Goal: Task Accomplishment & Management: Use online tool/utility

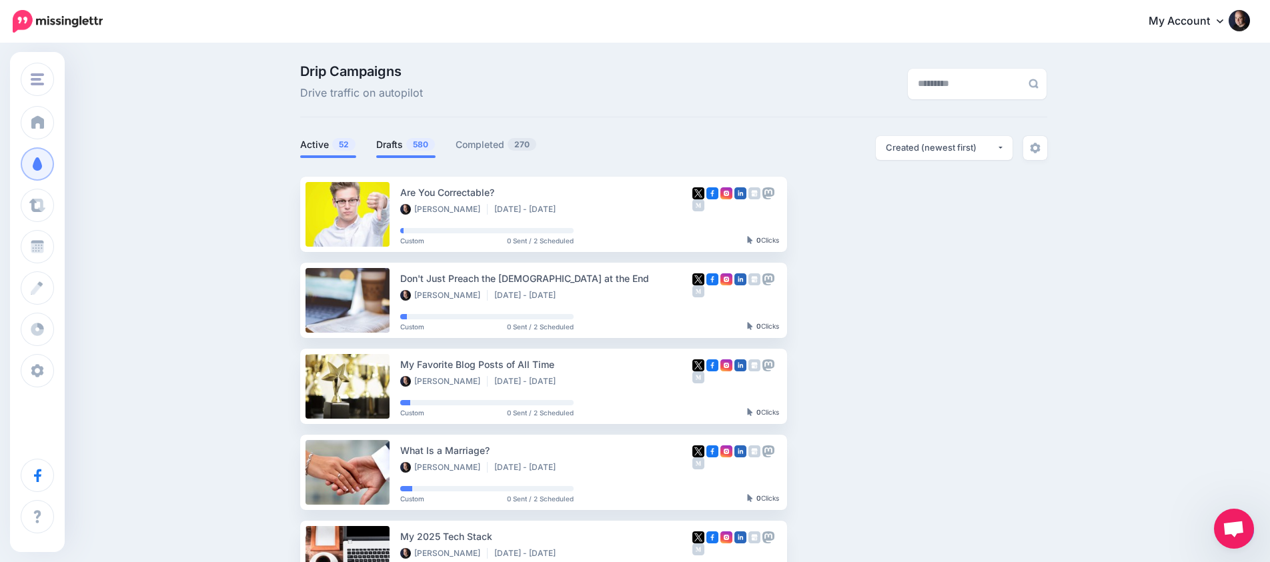
click at [386, 145] on link "Drafts 580" at bounding box center [405, 145] width 59 height 16
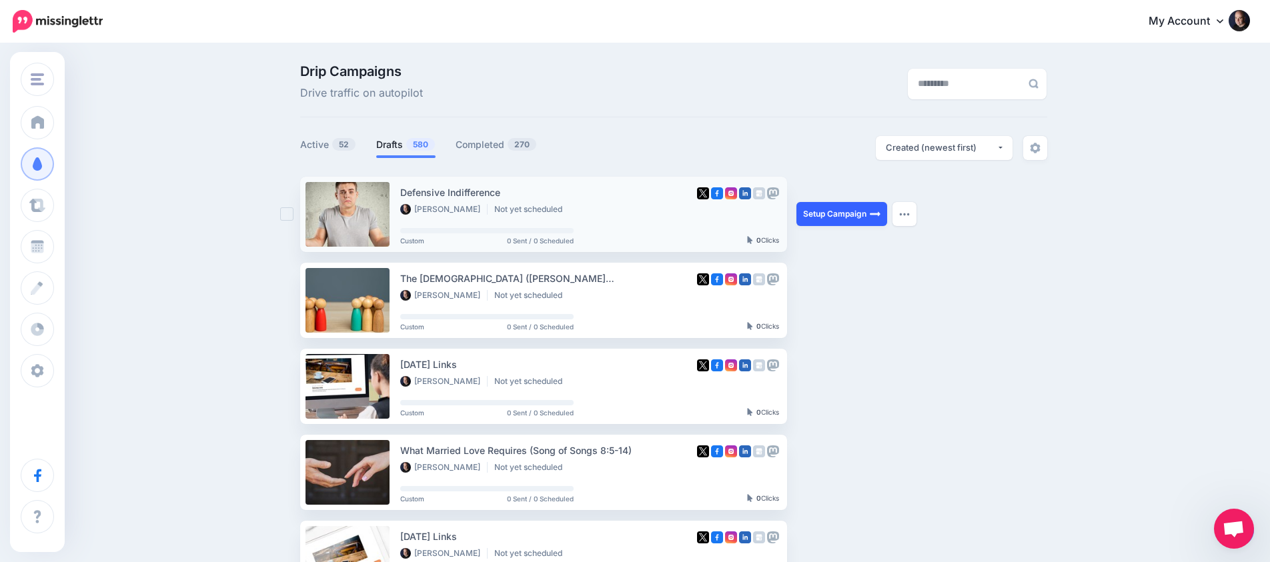
click at [839, 216] on link "Setup Campaign" at bounding box center [842, 214] width 91 height 24
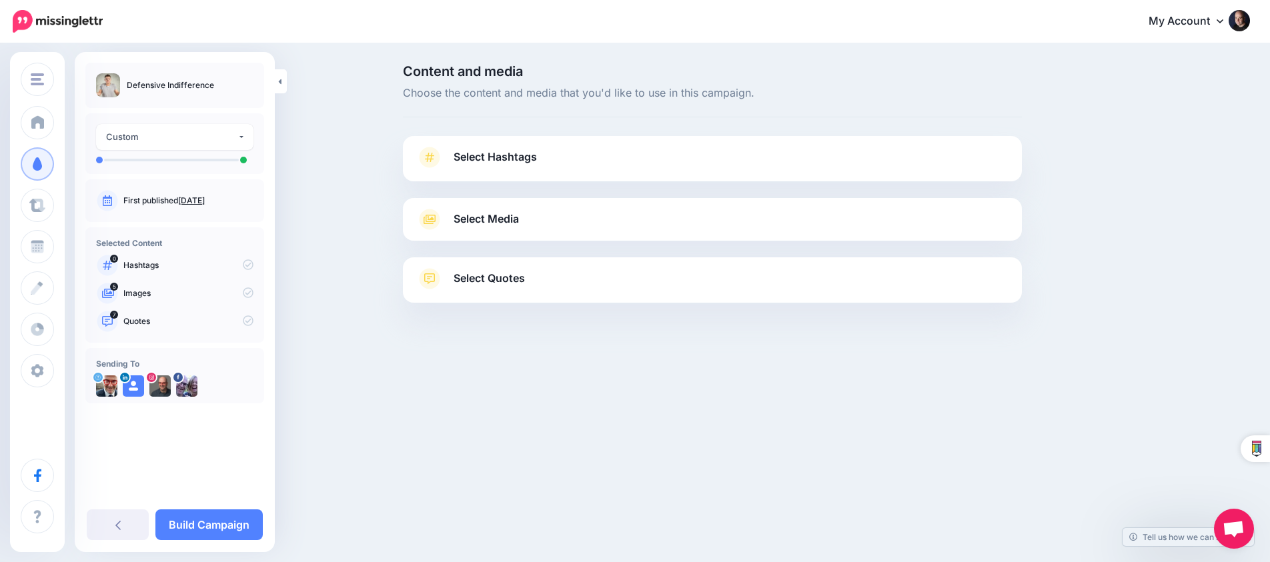
click at [563, 220] on link "Select Media" at bounding box center [712, 219] width 592 height 21
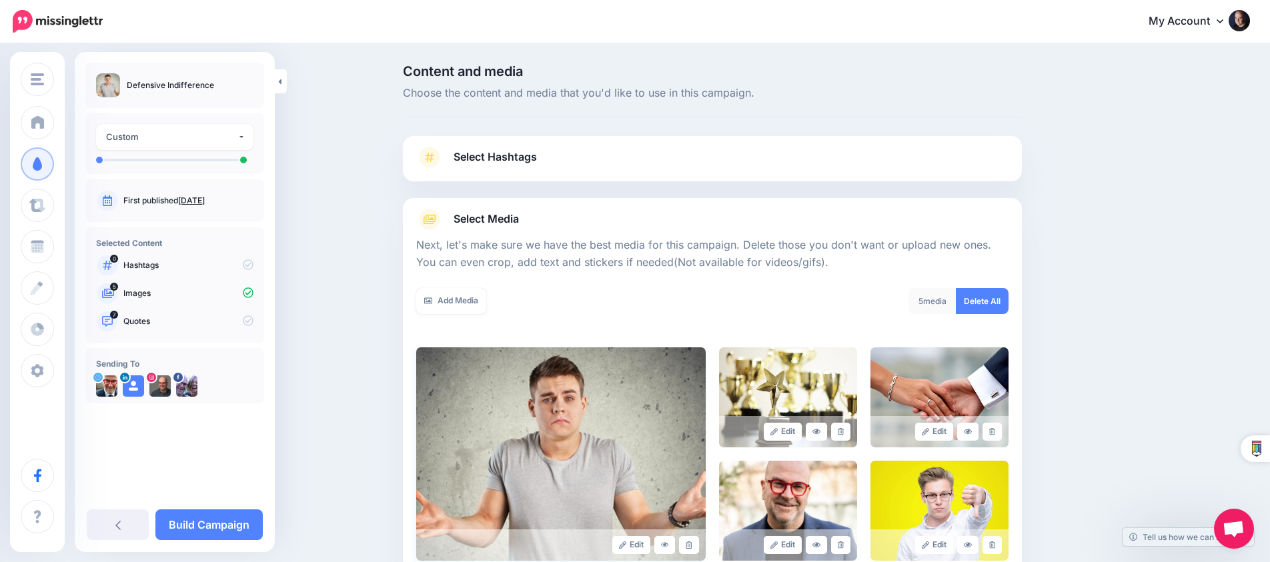
scroll to position [146, 0]
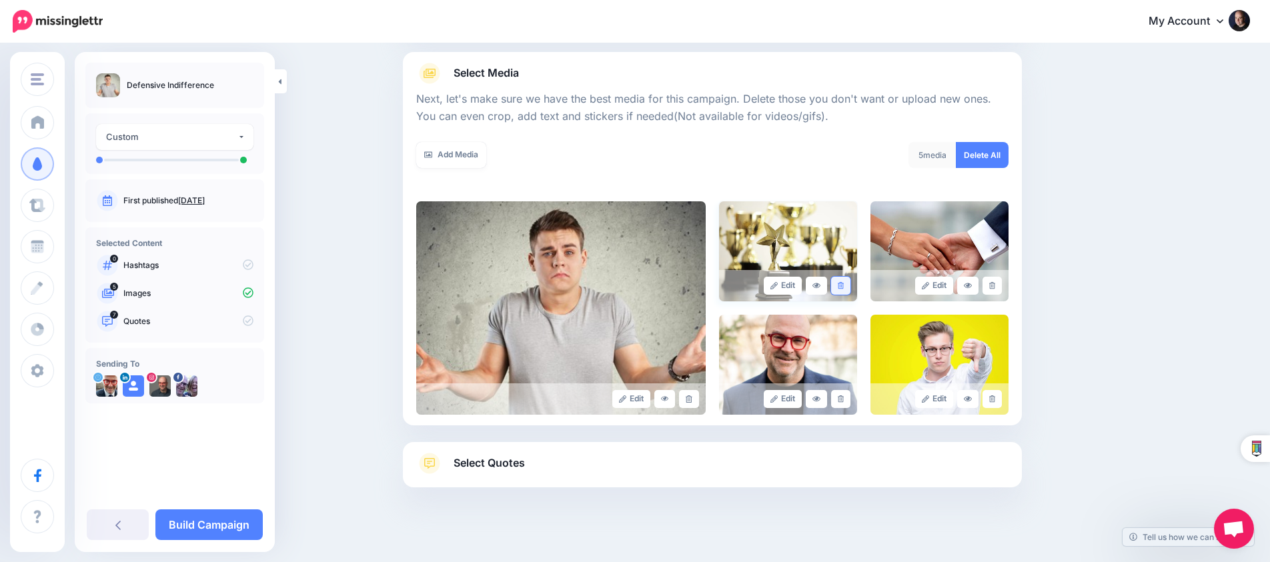
click at [839, 288] on link at bounding box center [840, 286] width 19 height 18
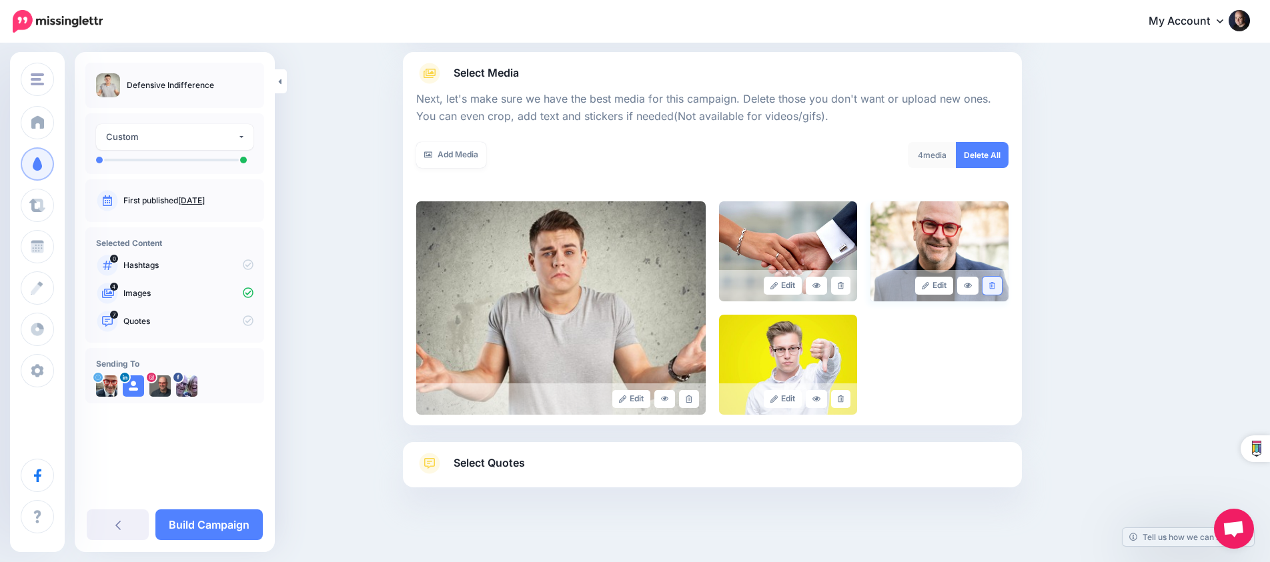
click at [993, 288] on link at bounding box center [992, 286] width 19 height 18
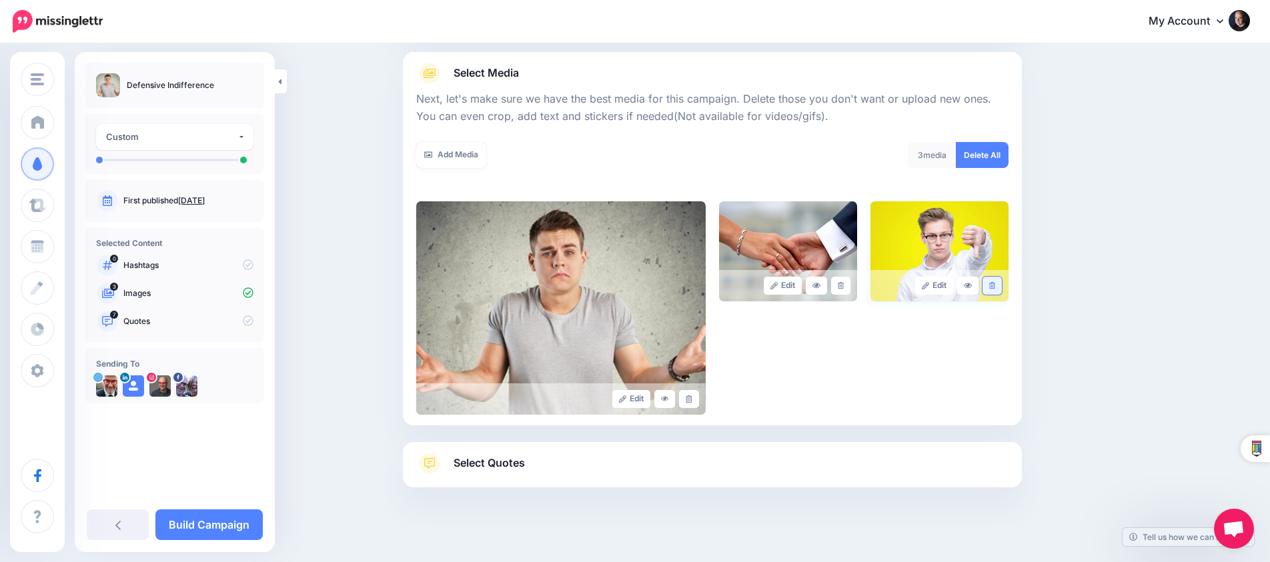
click at [993, 288] on link at bounding box center [992, 286] width 19 height 18
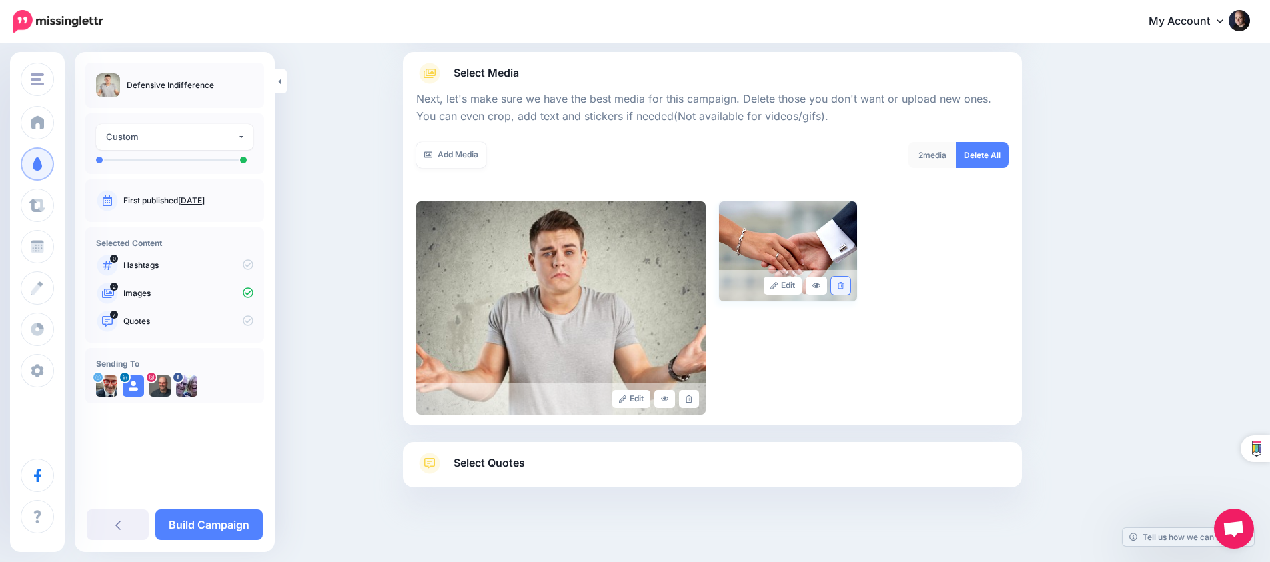
click at [847, 282] on link at bounding box center [840, 286] width 19 height 18
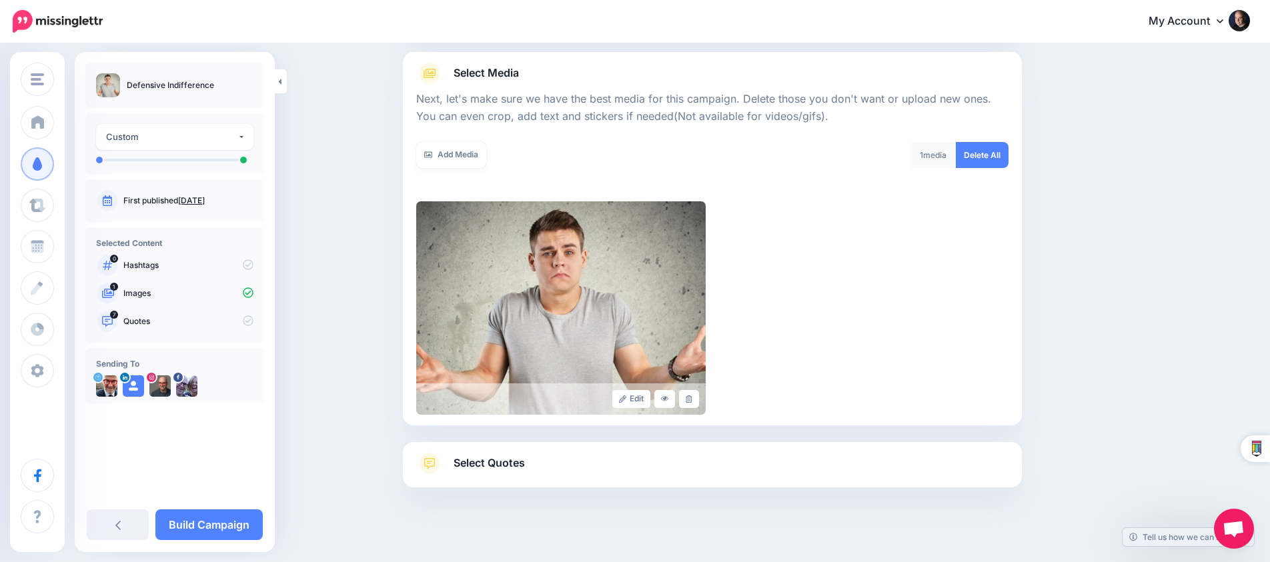
click at [612, 469] on link "Select Quotes" at bounding box center [712, 470] width 592 height 35
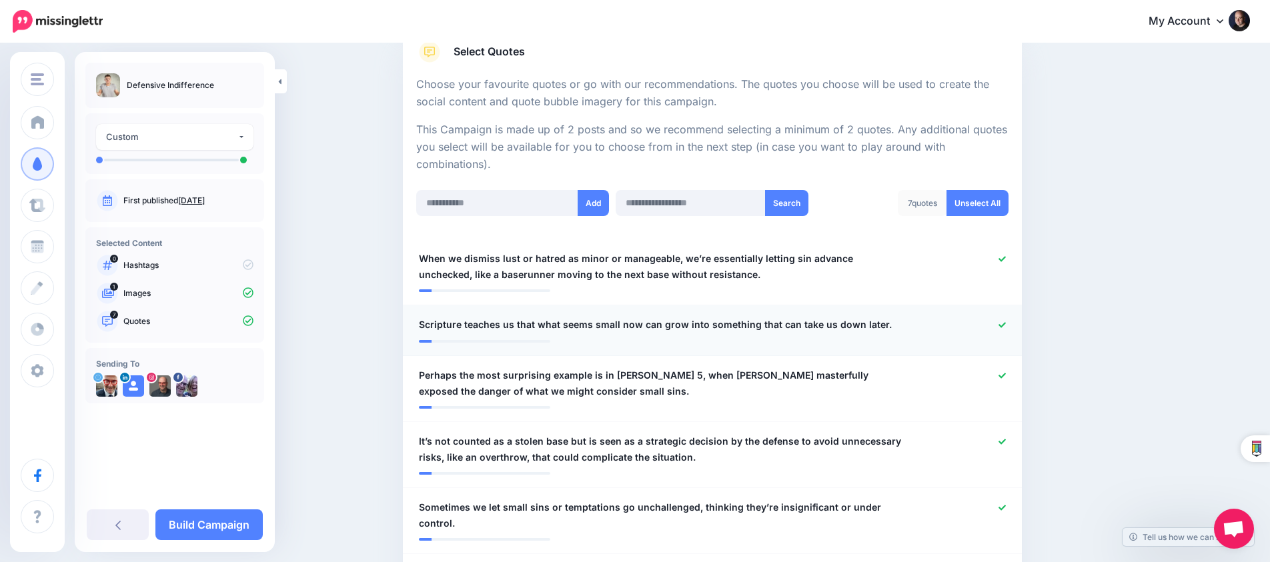
scroll to position [227, 0]
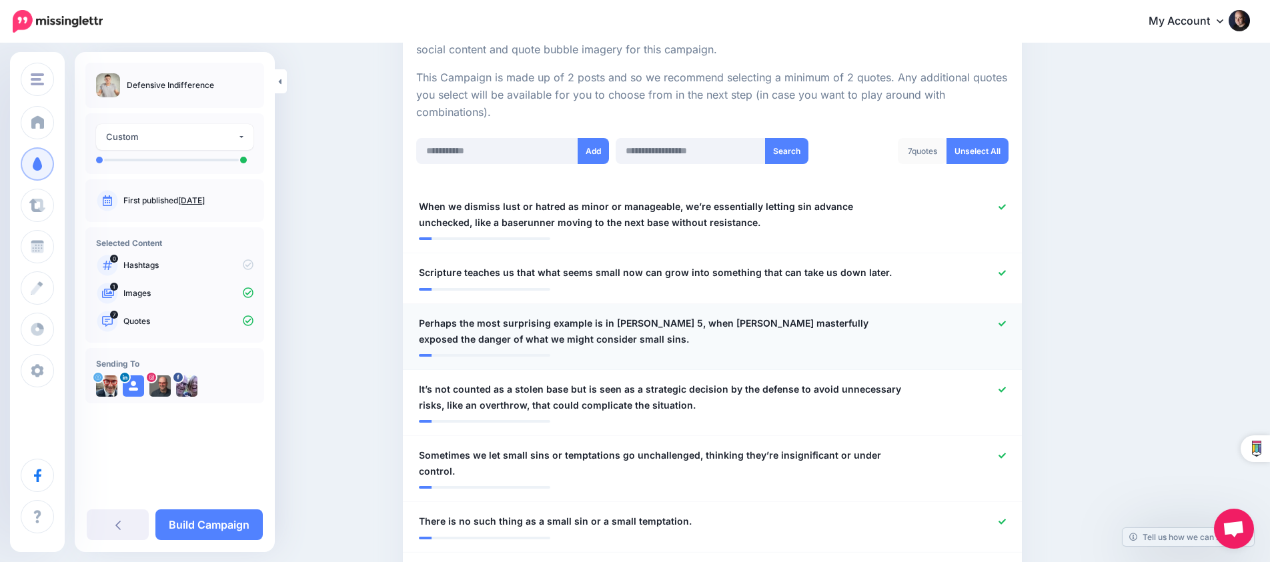
click at [999, 316] on div at bounding box center [965, 332] width 101 height 32
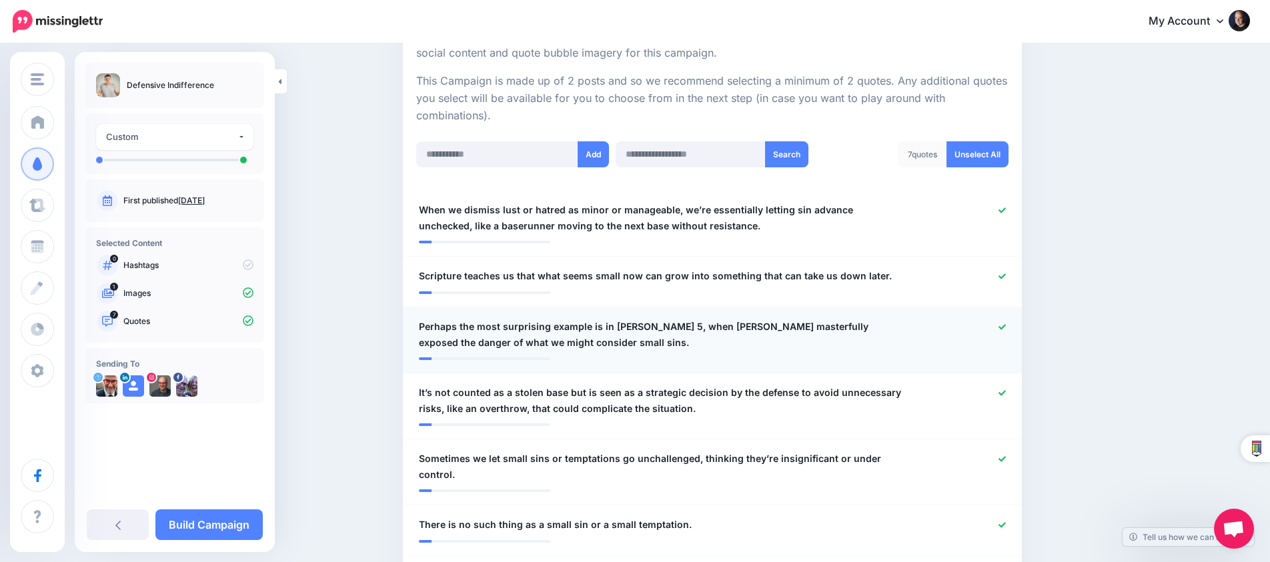
scroll to position [276, 0]
click at [1005, 389] on icon at bounding box center [1002, 392] width 7 height 7
click at [1002, 324] on icon at bounding box center [1002, 326] width 7 height 5
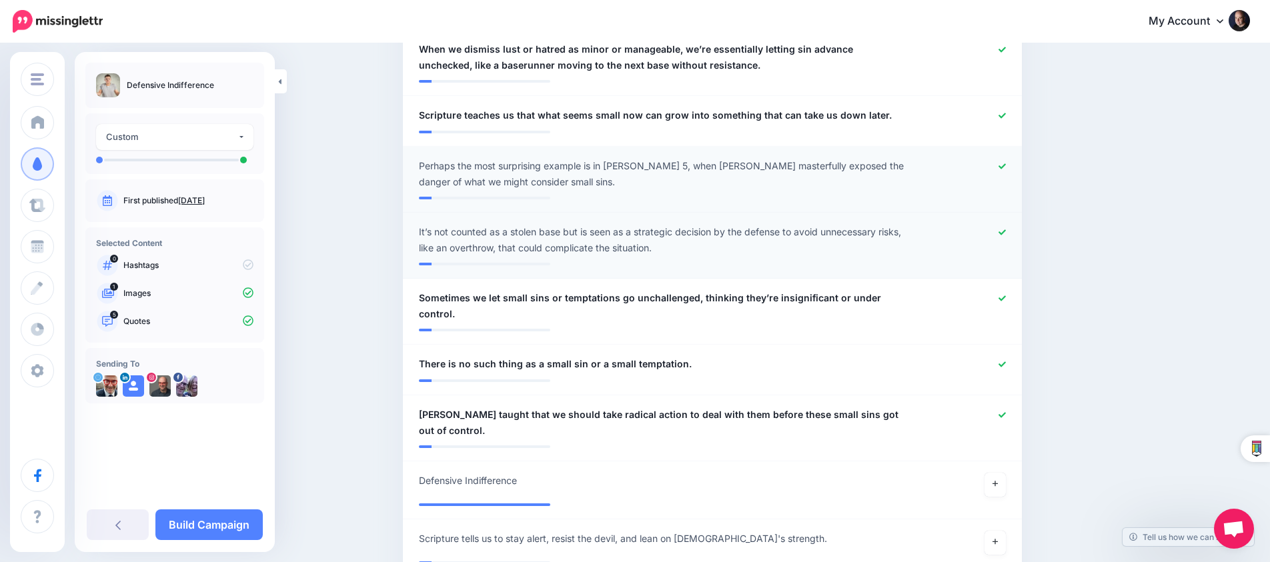
scroll to position [437, 0]
click at [999, 411] on icon at bounding box center [1002, 414] width 7 height 7
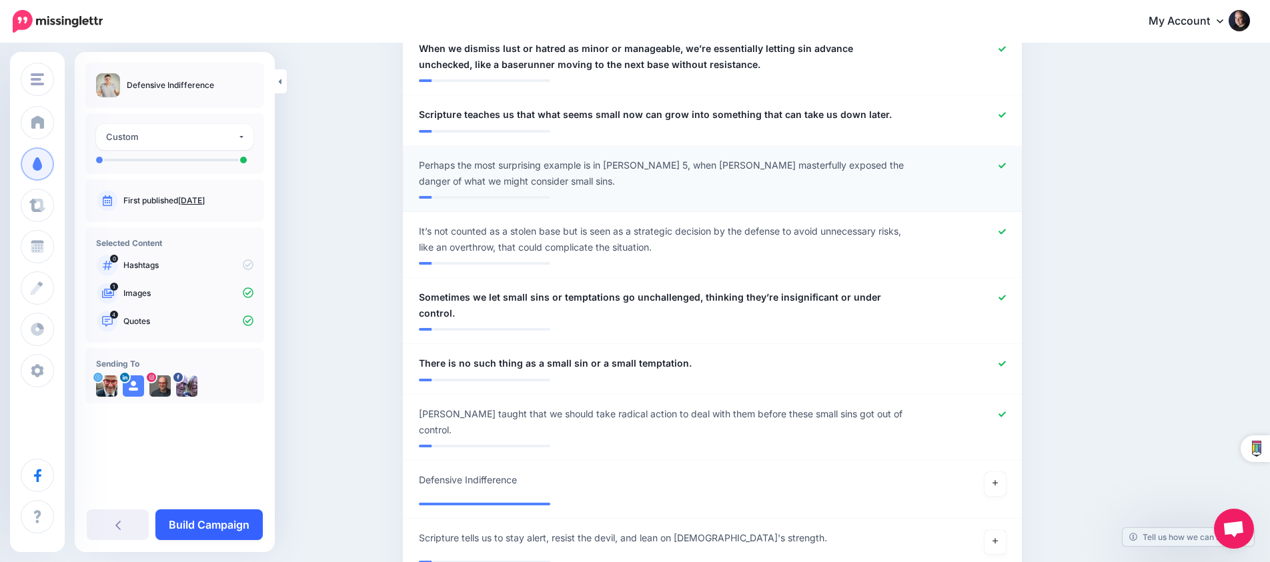
click at [211, 526] on link "Build Campaign" at bounding box center [208, 525] width 107 height 31
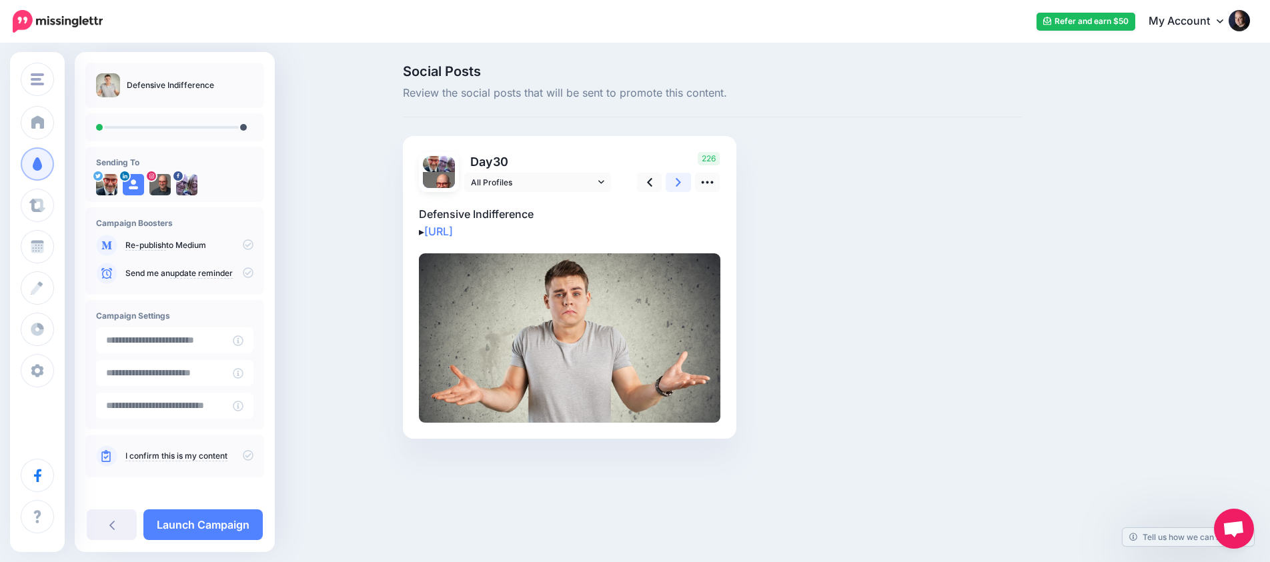
click at [678, 189] on link at bounding box center [678, 182] width 25 height 19
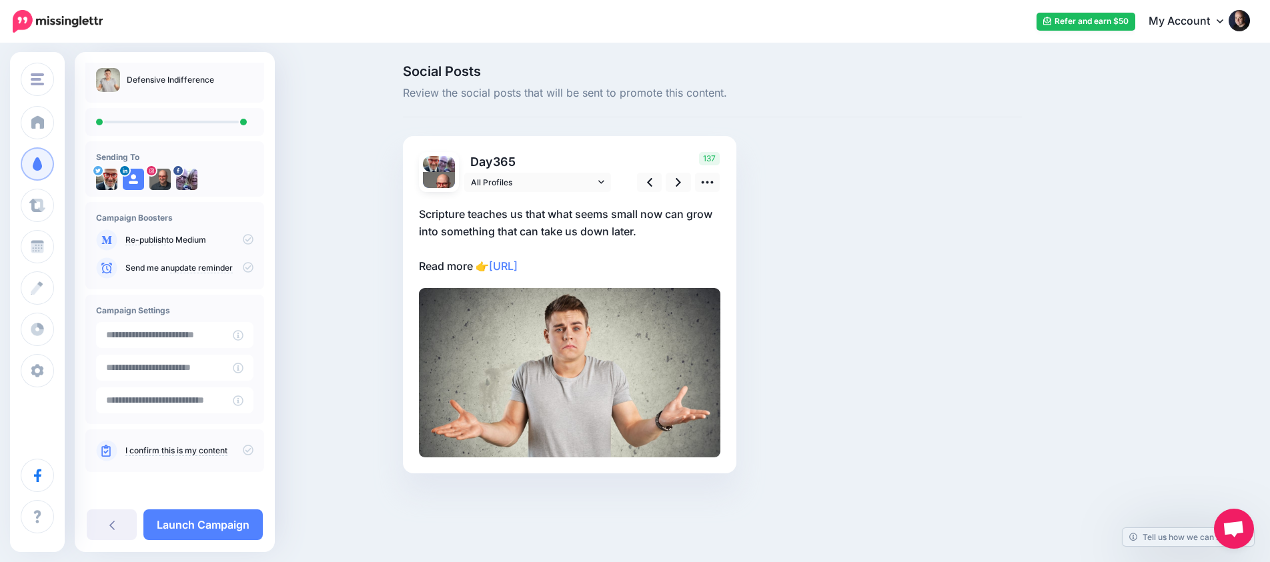
scroll to position [5, 0]
click at [243, 449] on icon at bounding box center [248, 450] width 11 height 11
click at [235, 520] on link "Launch Campaign" at bounding box center [202, 525] width 119 height 31
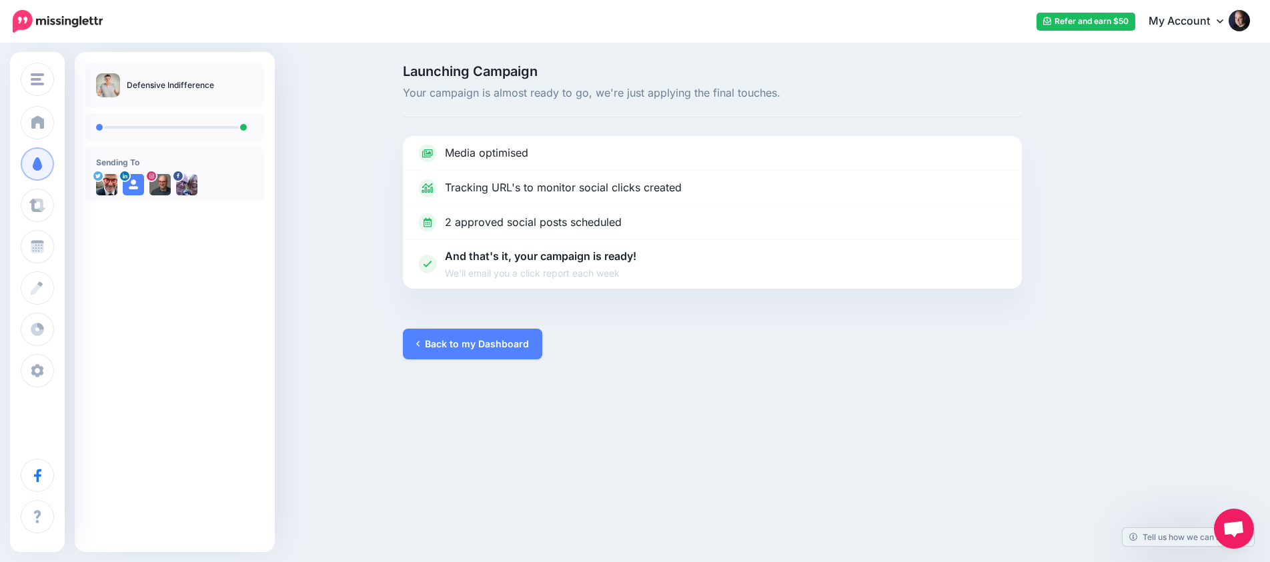
click at [64, 23] on img at bounding box center [58, 21] width 90 height 23
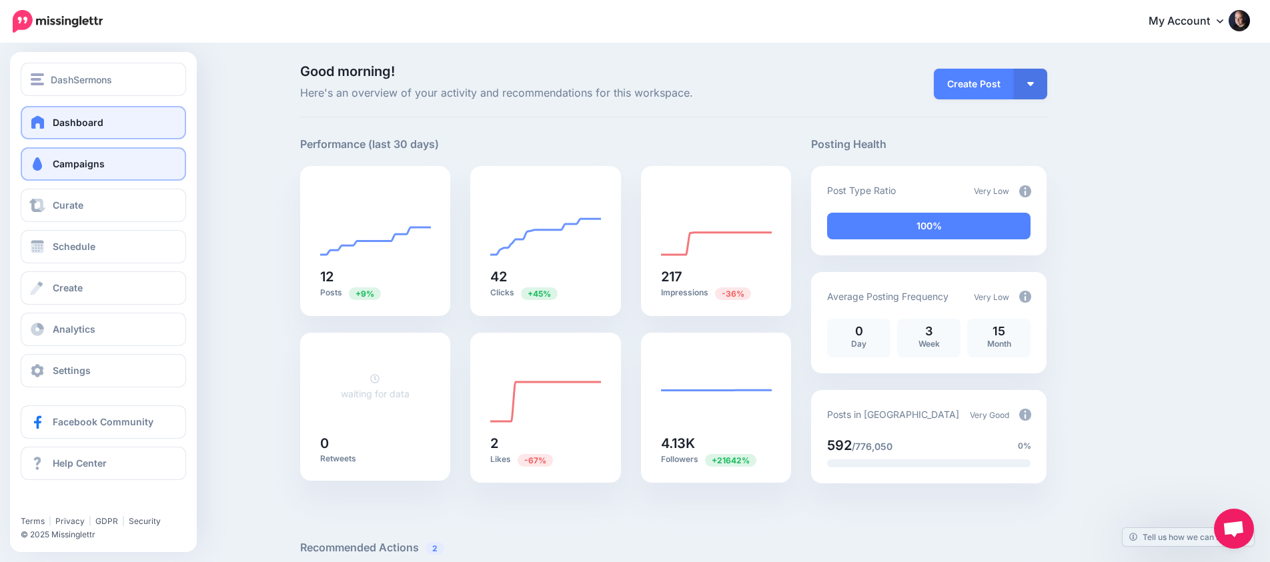
click at [53, 161] on span "Campaigns" at bounding box center [79, 163] width 52 height 11
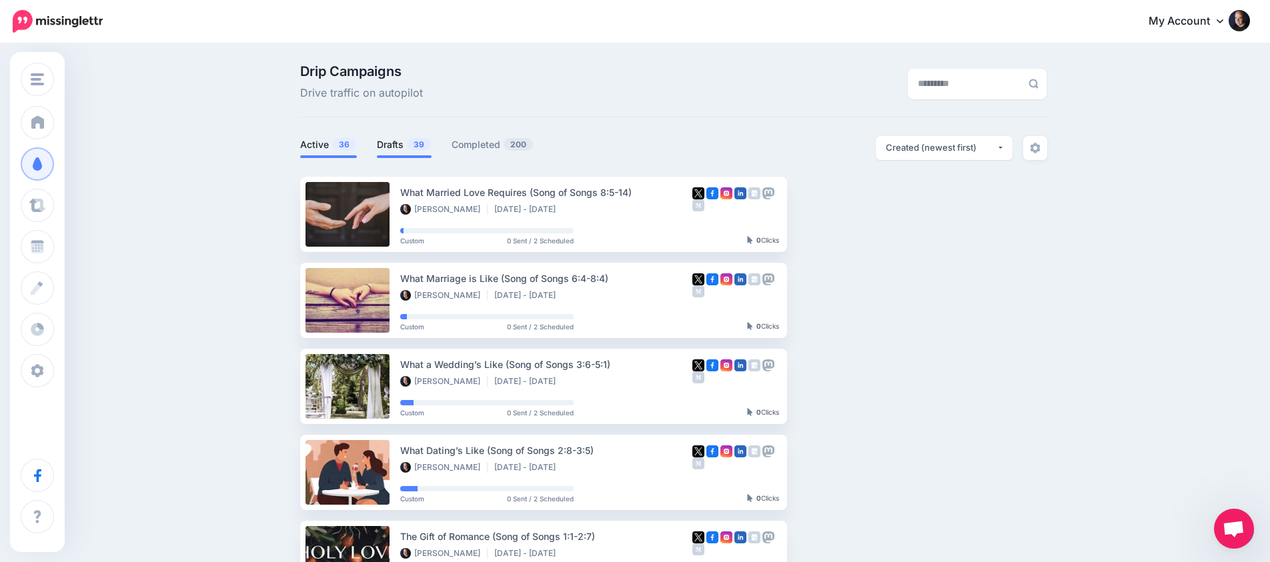
click at [394, 149] on link "Drafts 39" at bounding box center [404, 145] width 55 height 16
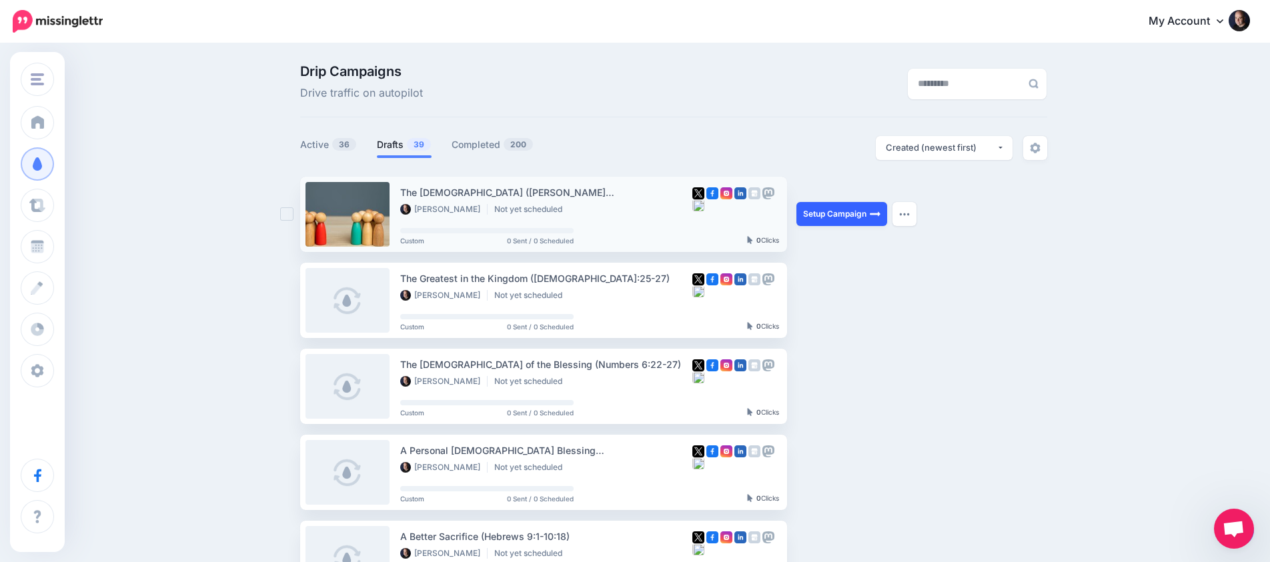
click at [837, 216] on link "Setup Campaign" at bounding box center [842, 214] width 91 height 24
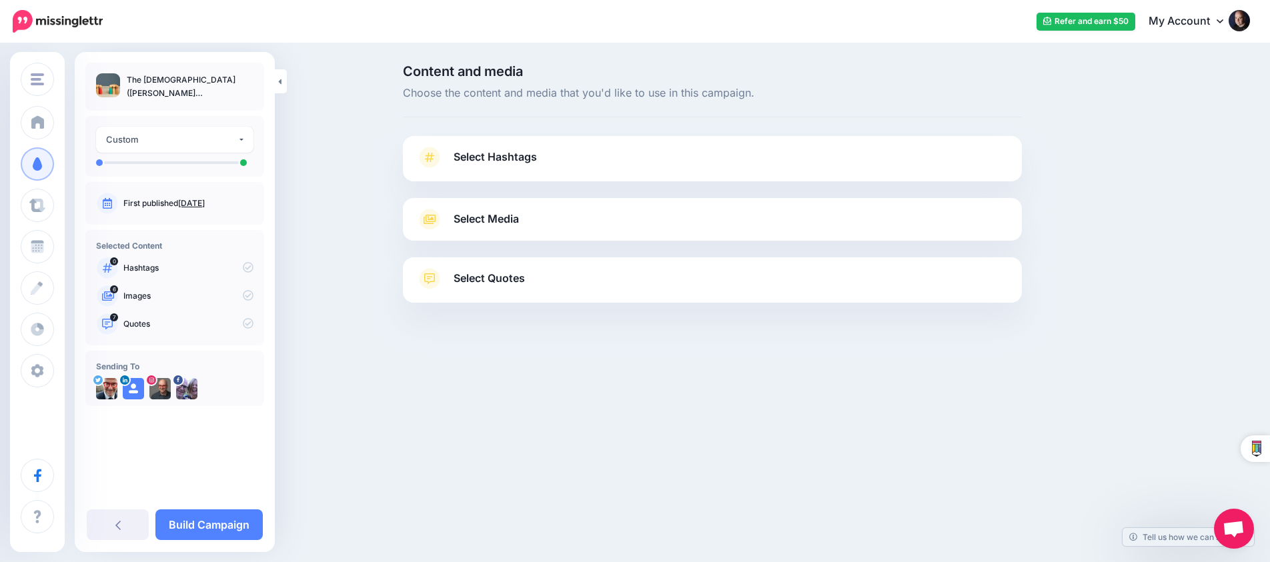
click at [724, 221] on link "Select Media" at bounding box center [712, 219] width 592 height 21
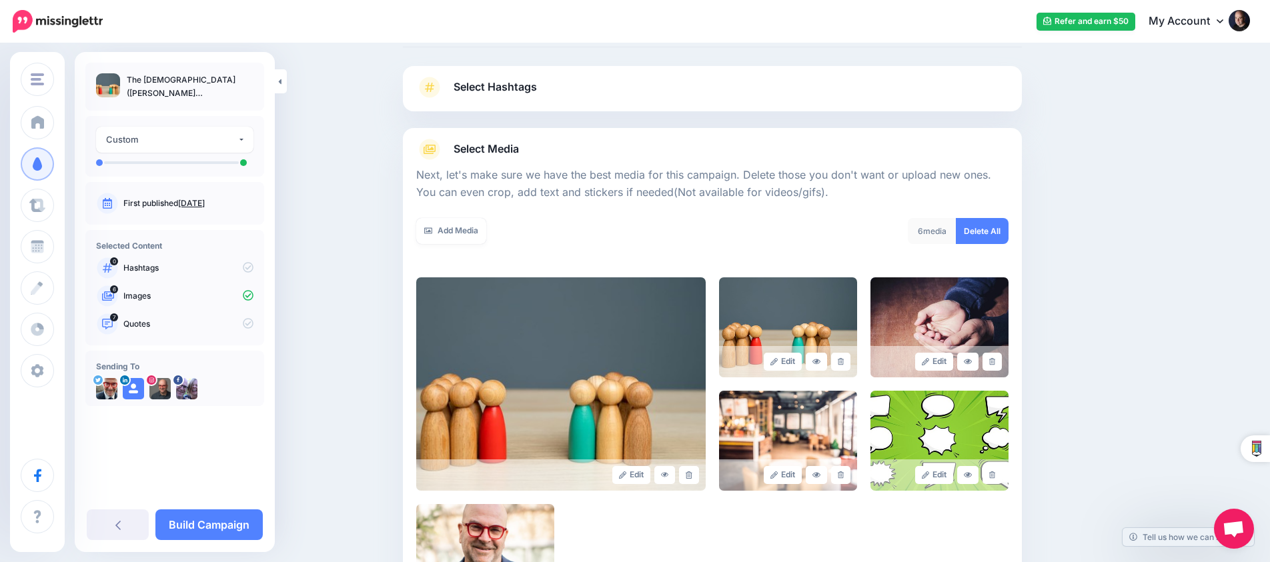
scroll to position [74, 0]
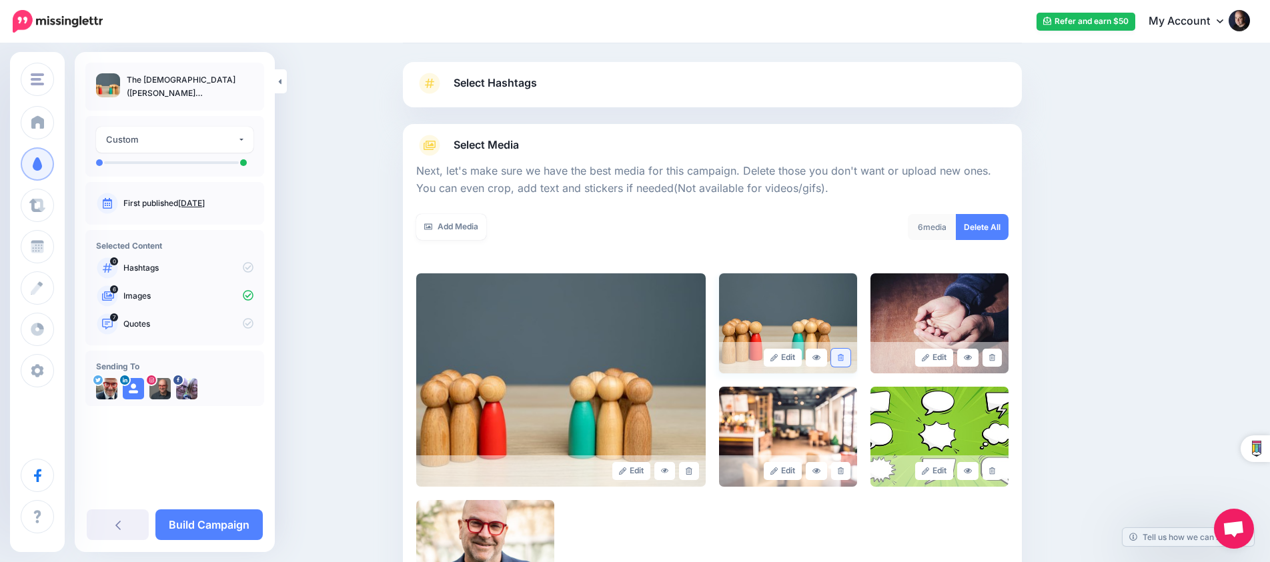
click at [838, 356] on icon at bounding box center [841, 357] width 6 height 7
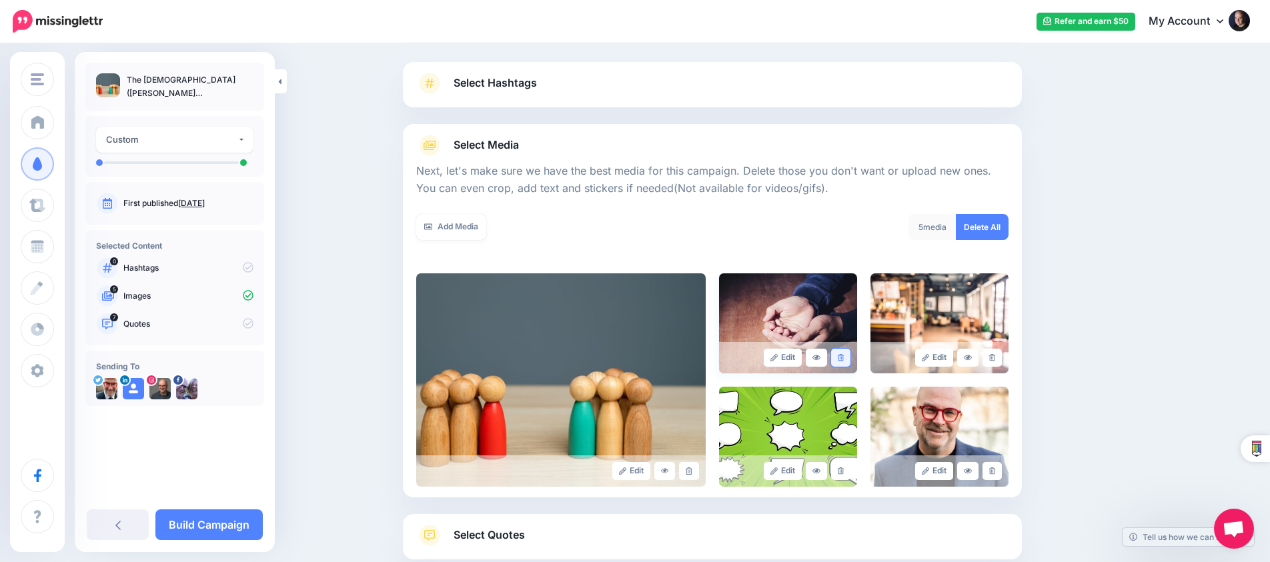
click at [841, 354] on icon at bounding box center [841, 357] width 6 height 7
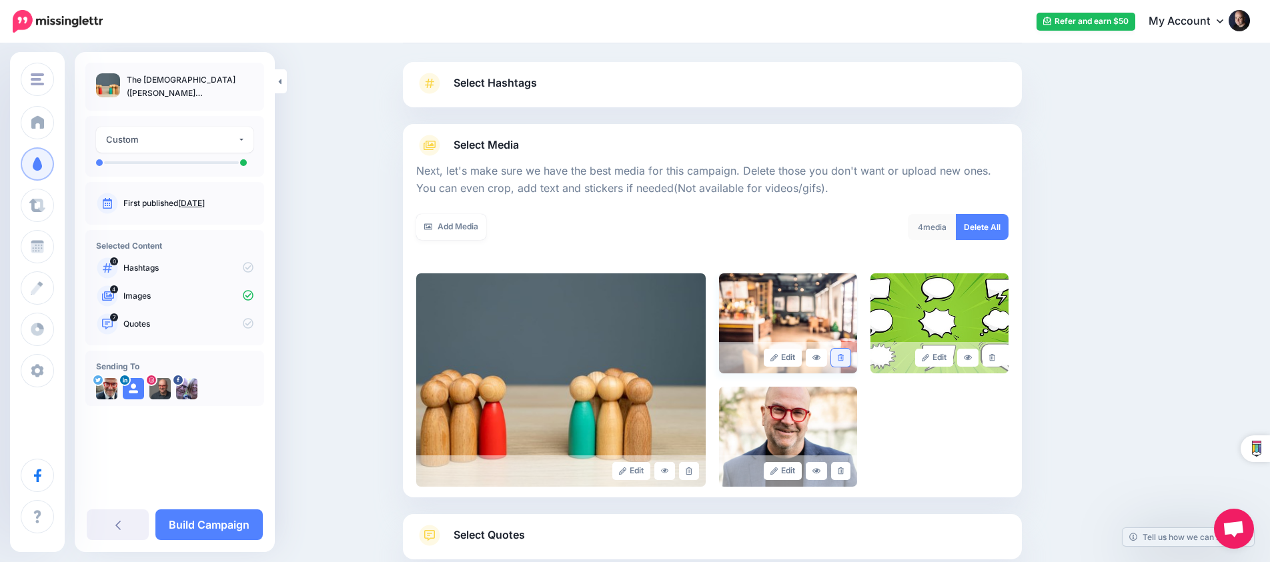
click at [841, 354] on icon at bounding box center [841, 357] width 6 height 7
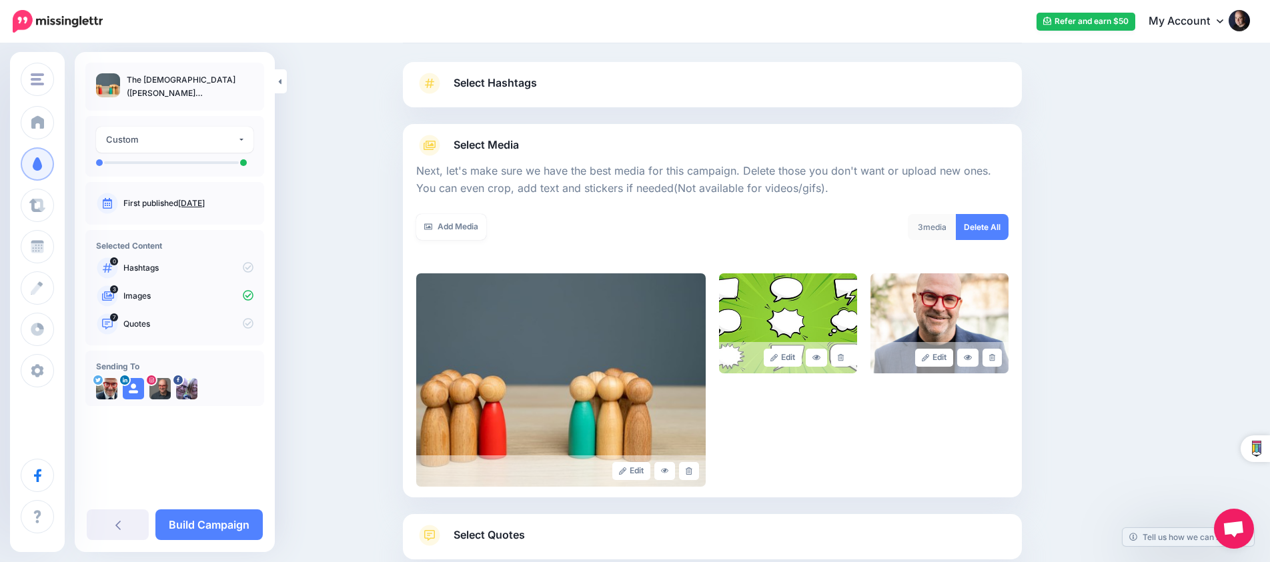
click at [841, 354] on icon at bounding box center [841, 357] width 6 height 7
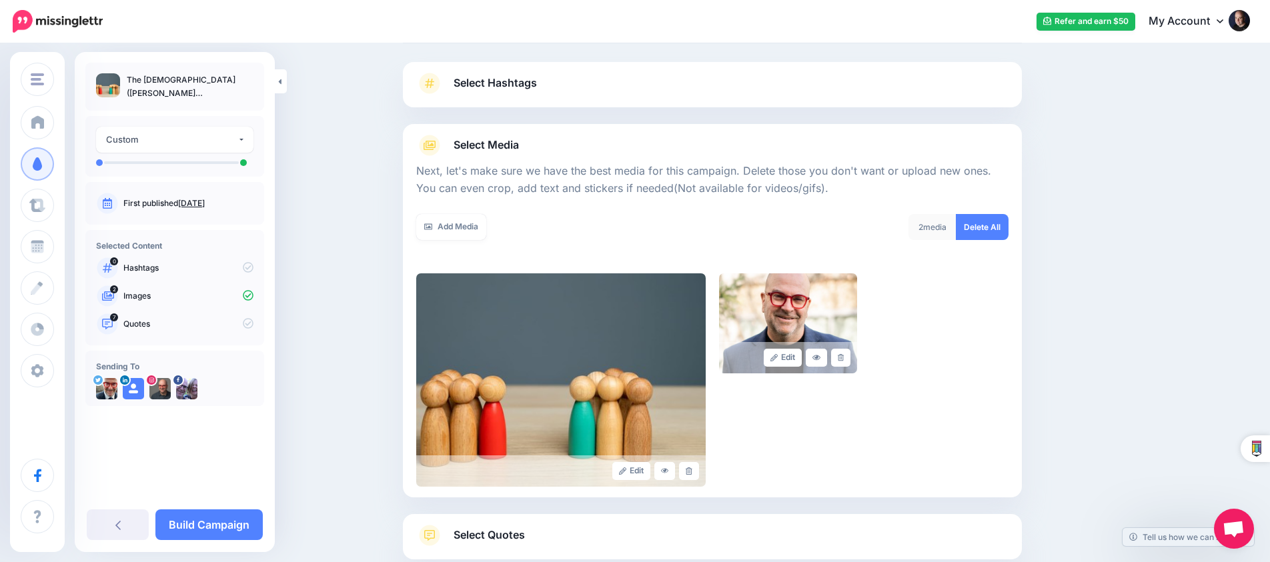
click at [841, 354] on icon at bounding box center [841, 357] width 6 height 7
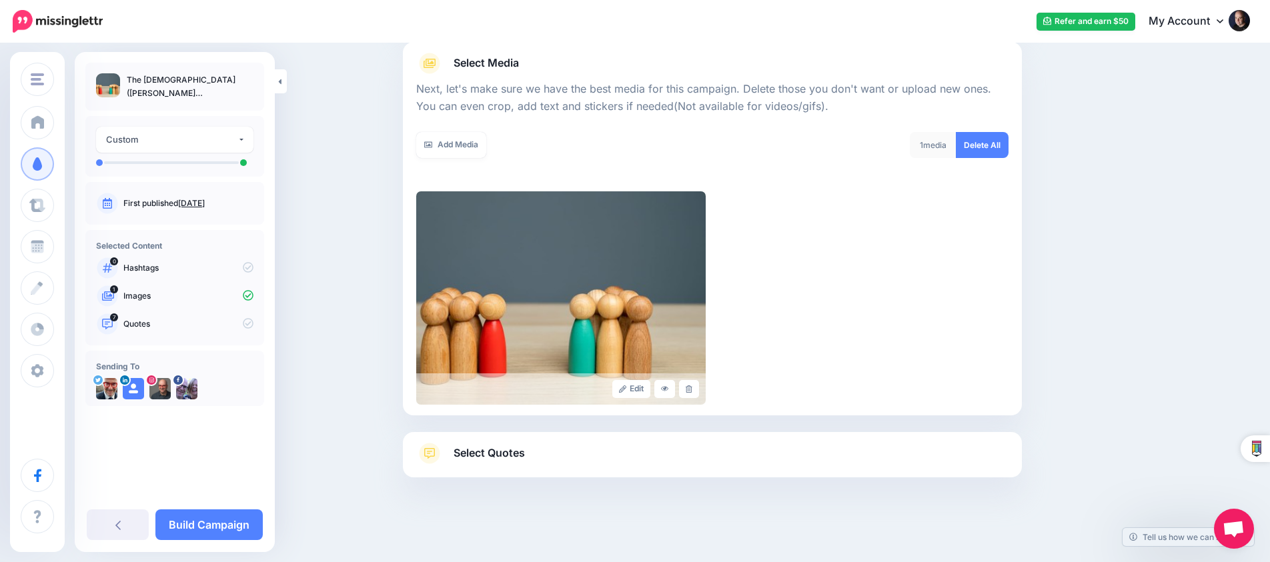
drag, startPoint x: 723, startPoint y: 463, endPoint x: 731, endPoint y: 454, distance: 12.3
click at [723, 462] on link "Select Quotes" at bounding box center [712, 460] width 592 height 35
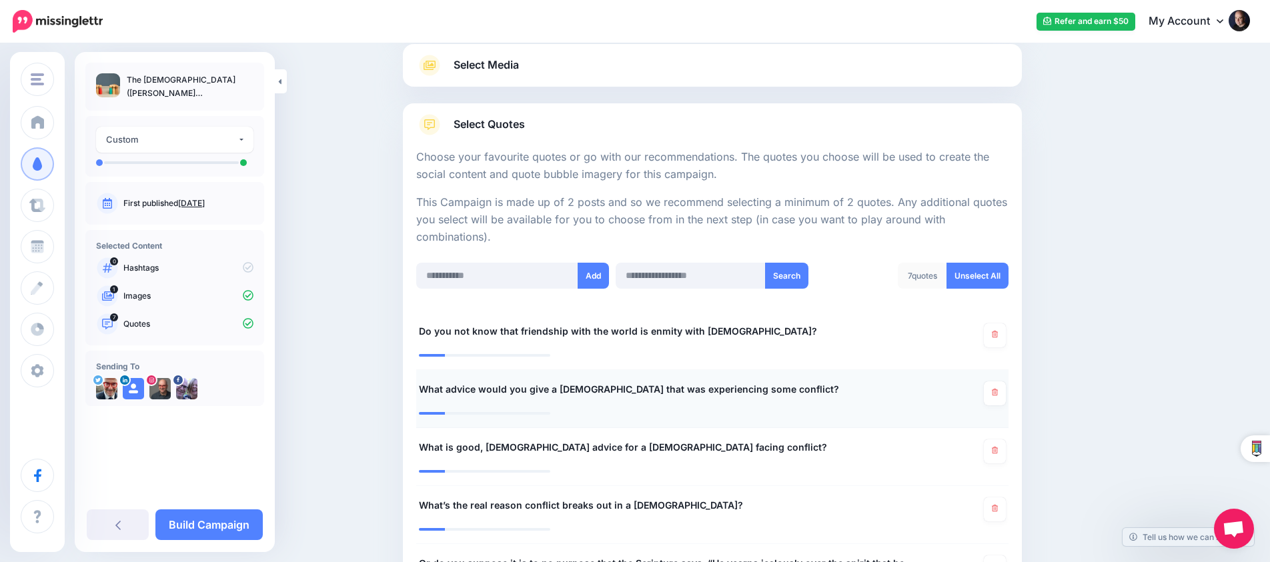
scroll to position [237, 0]
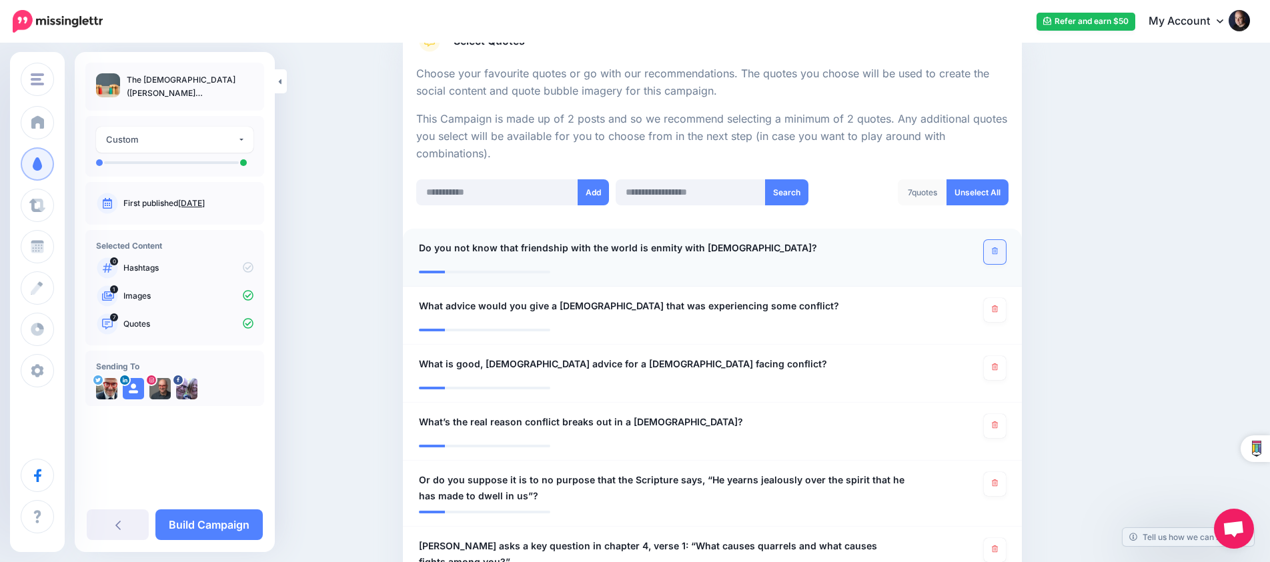
click at [990, 248] on link at bounding box center [995, 252] width 22 height 24
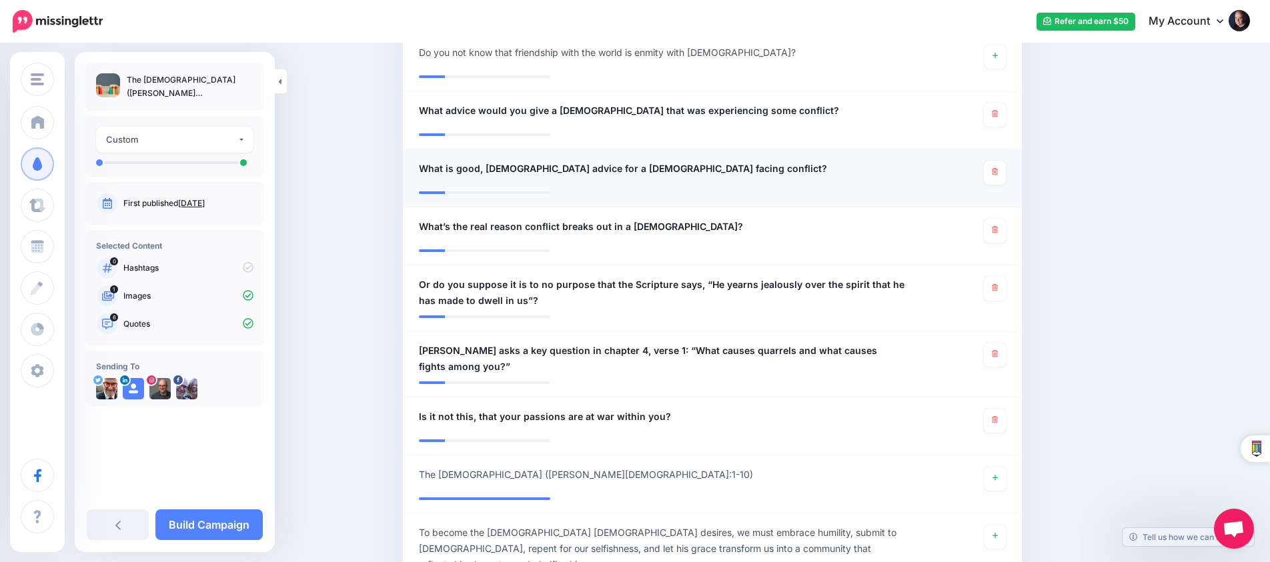
scroll to position [462, 0]
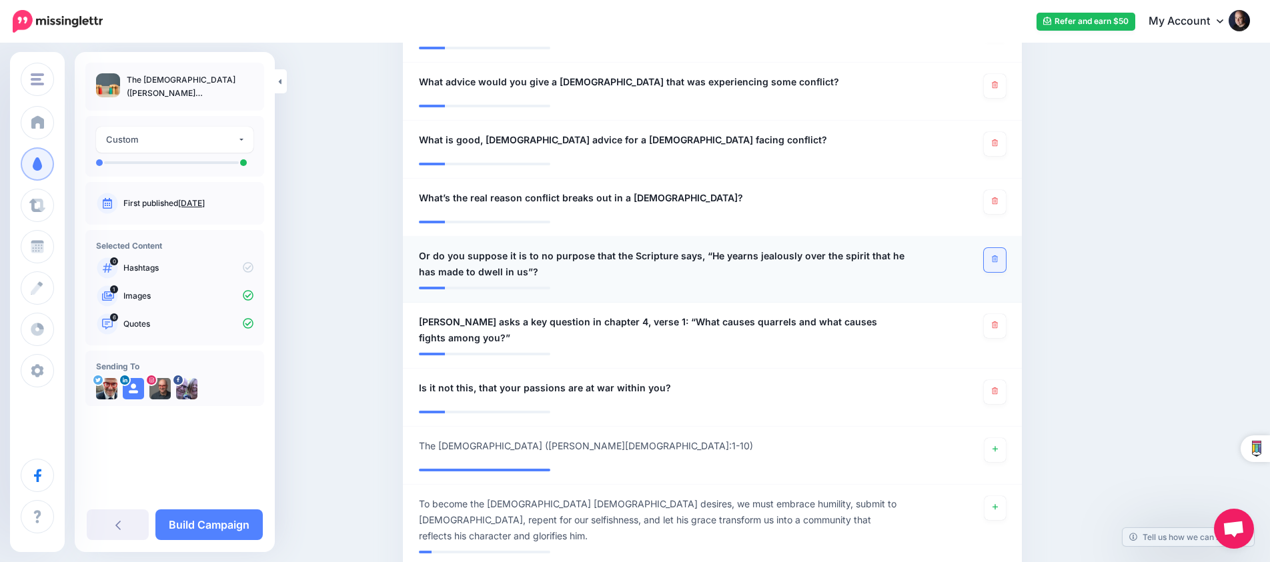
click at [991, 258] on link at bounding box center [995, 260] width 22 height 24
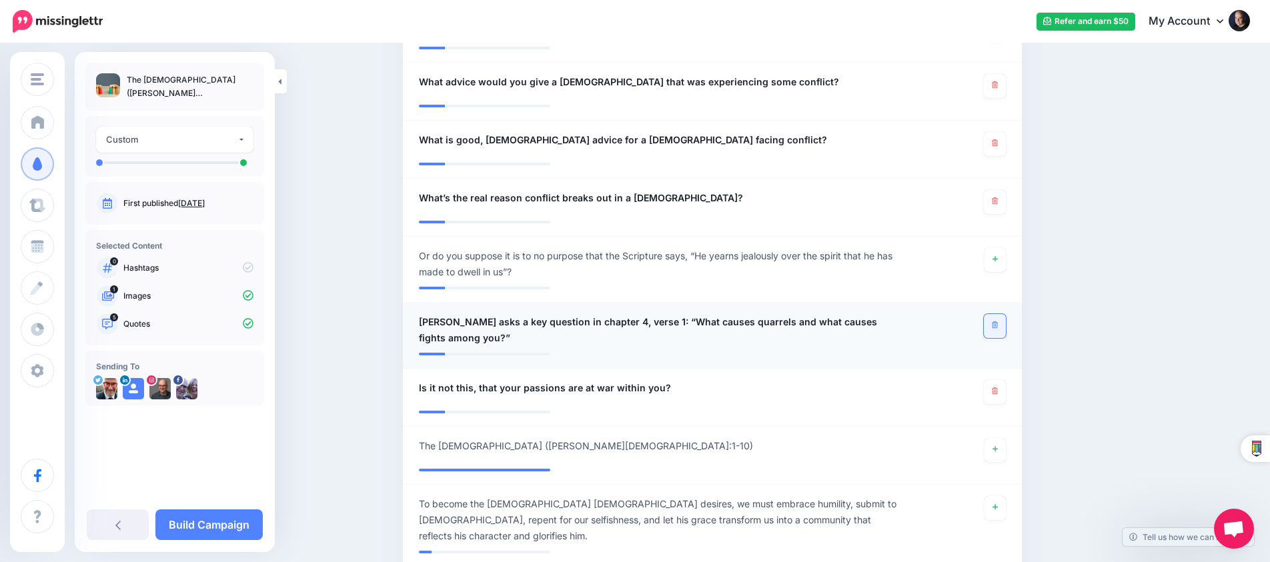
click at [997, 326] on link at bounding box center [995, 326] width 22 height 24
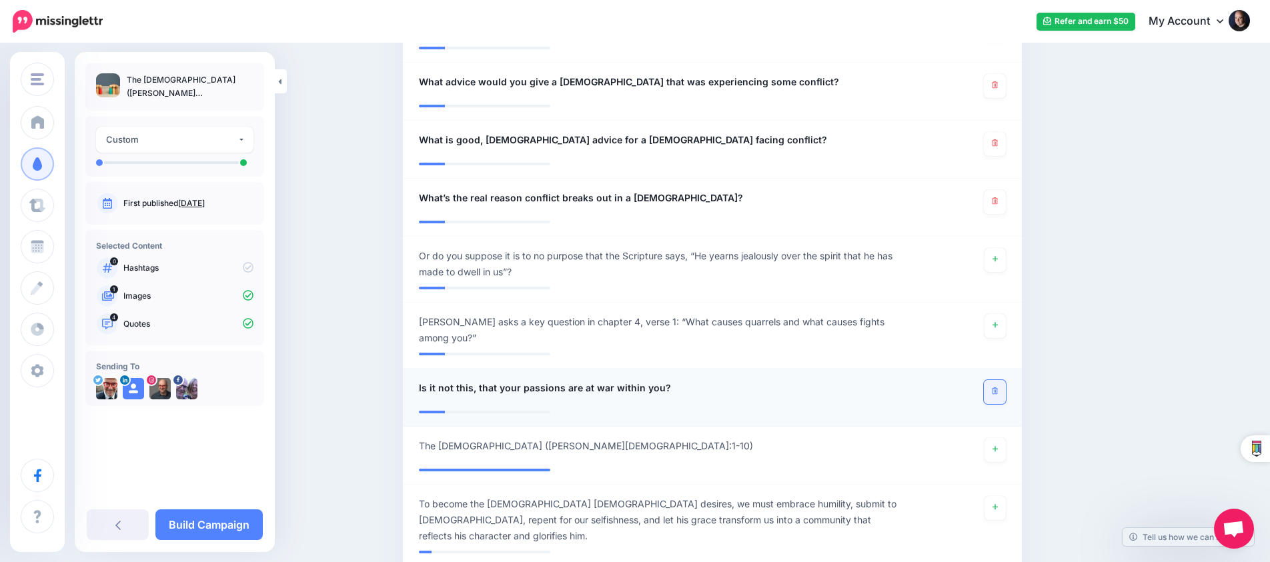
click at [995, 388] on icon at bounding box center [995, 391] width 6 height 7
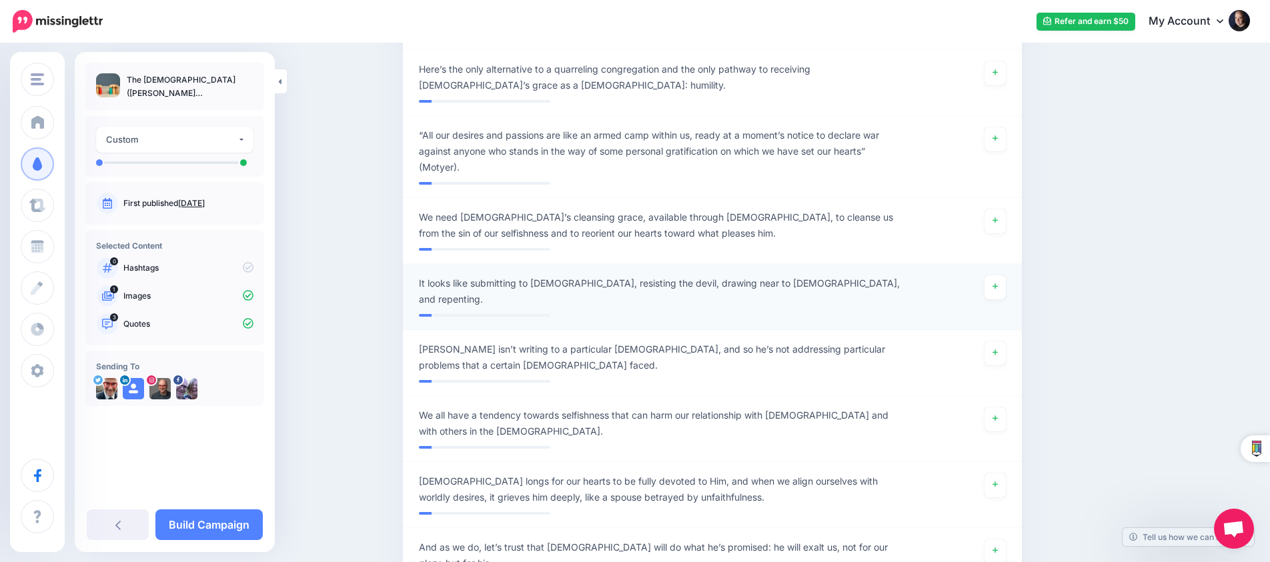
scroll to position [1341, 0]
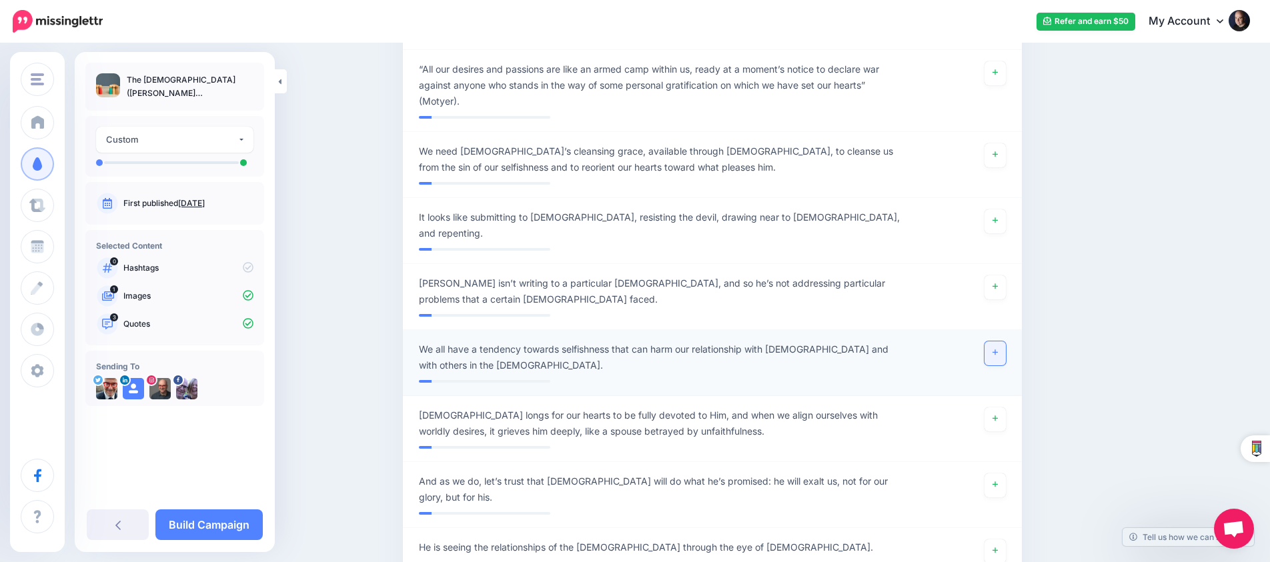
click at [991, 342] on link at bounding box center [995, 354] width 21 height 24
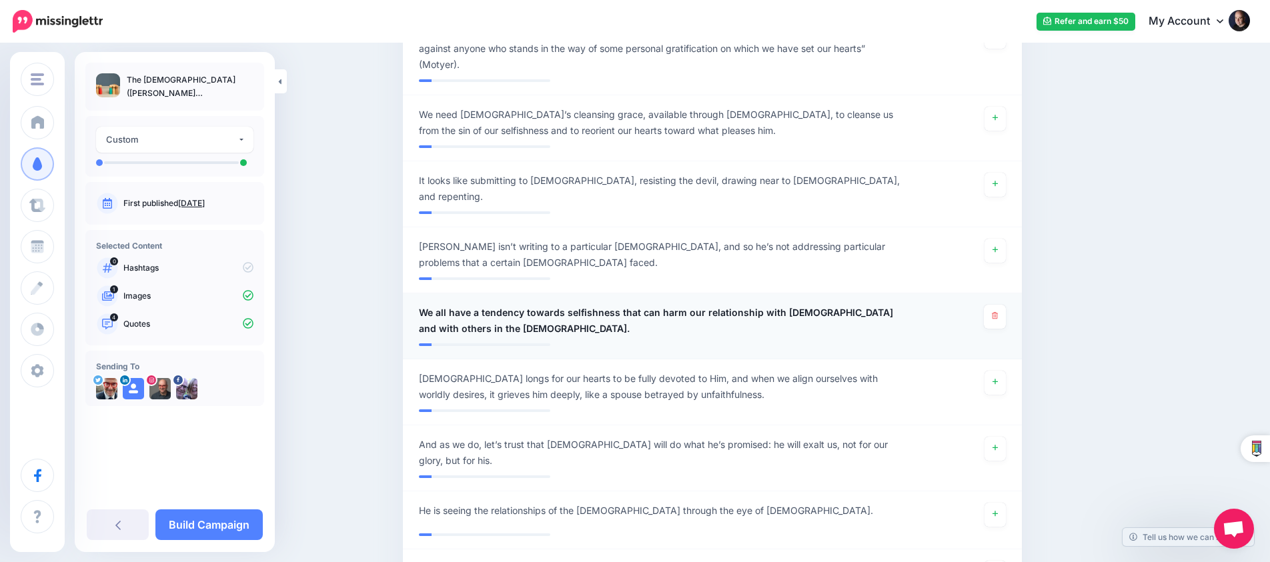
scroll to position [1575, 0]
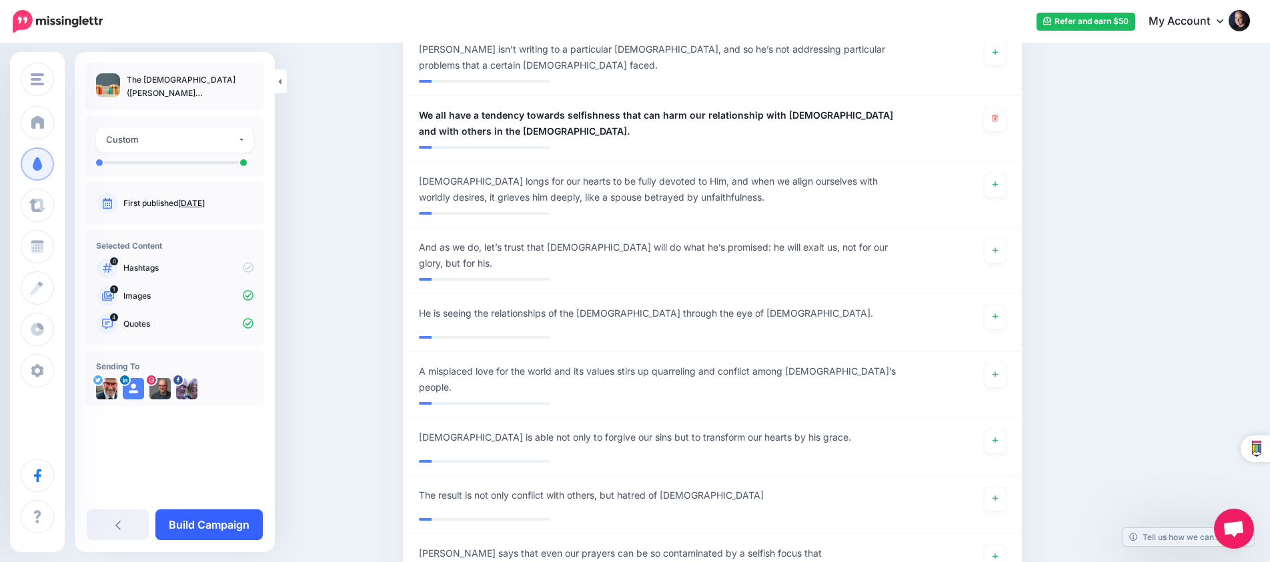
click at [238, 530] on link "Build Campaign" at bounding box center [208, 525] width 107 height 31
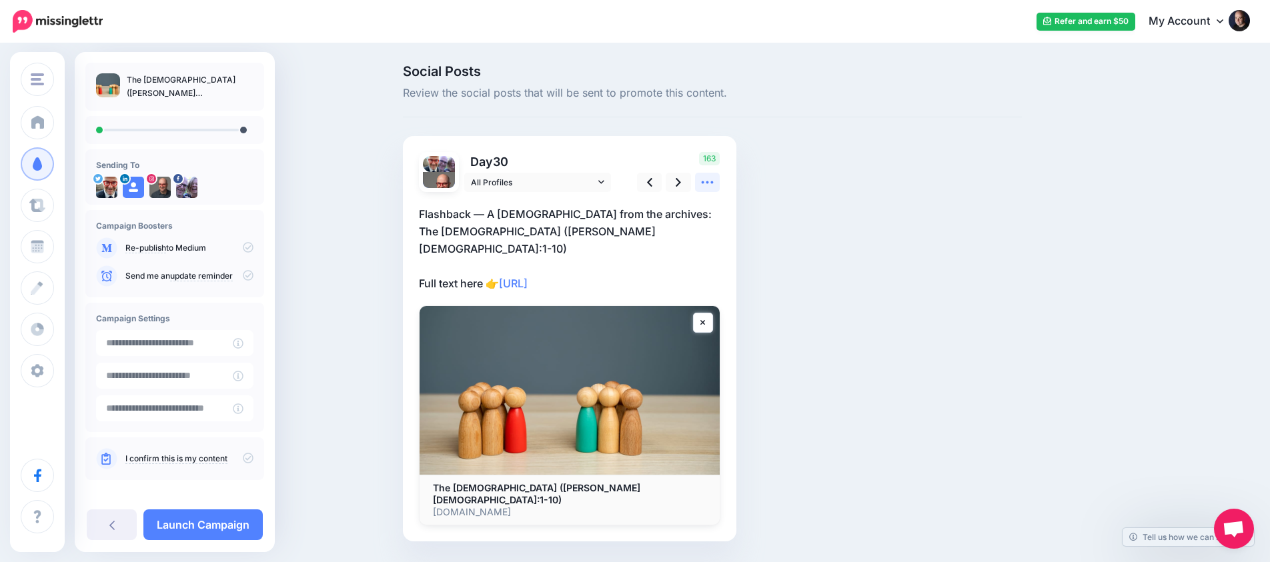
click at [702, 185] on icon at bounding box center [707, 182] width 14 height 14
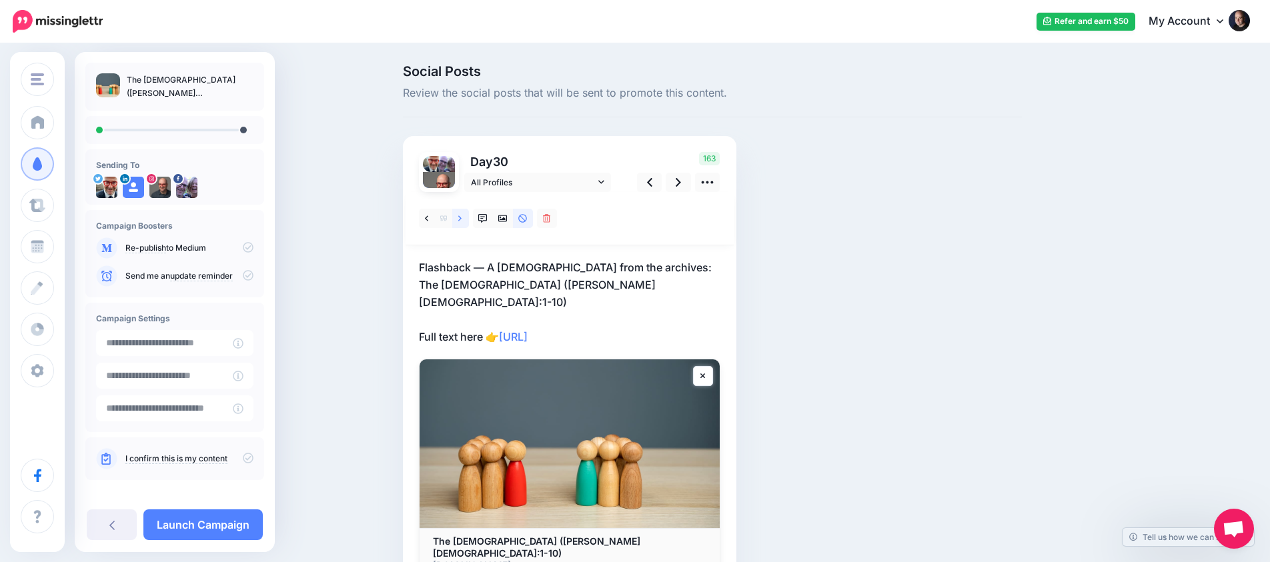
click at [462, 219] on icon at bounding box center [459, 218] width 3 height 9
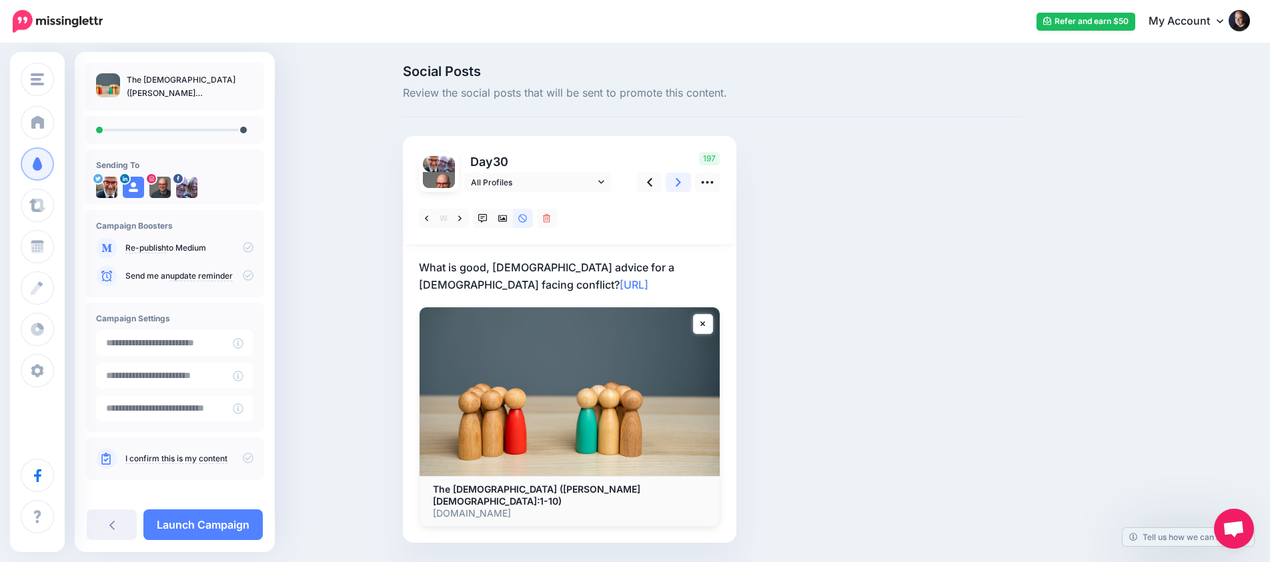
click at [676, 183] on icon at bounding box center [678, 182] width 5 height 14
click at [463, 219] on link at bounding box center [460, 218] width 17 height 19
click at [426, 270] on p ""What’s the real reason conflict breaks out in a [DEMOGRAPHIC_DATA]?" [URL]" at bounding box center [570, 276] width 302 height 35
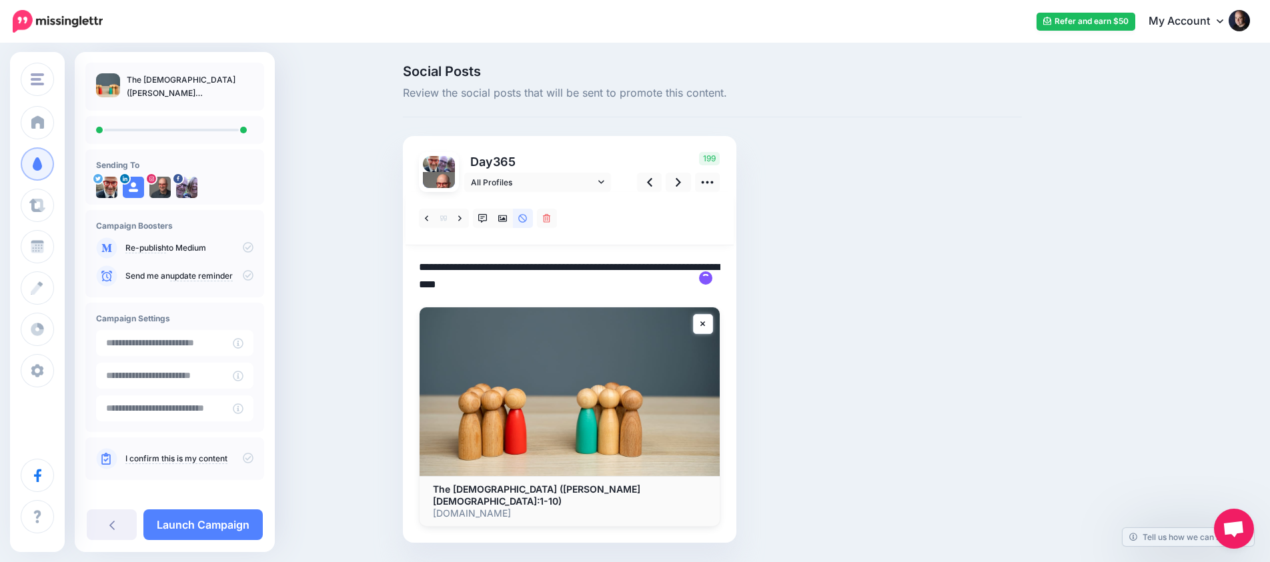
scroll to position [0, 1]
click at [428, 267] on textarea "**********" at bounding box center [570, 276] width 302 height 35
drag, startPoint x: 701, startPoint y: 264, endPoint x: 722, endPoint y: 264, distance: 20.7
click at [701, 265] on textarea "**********" at bounding box center [570, 276] width 302 height 35
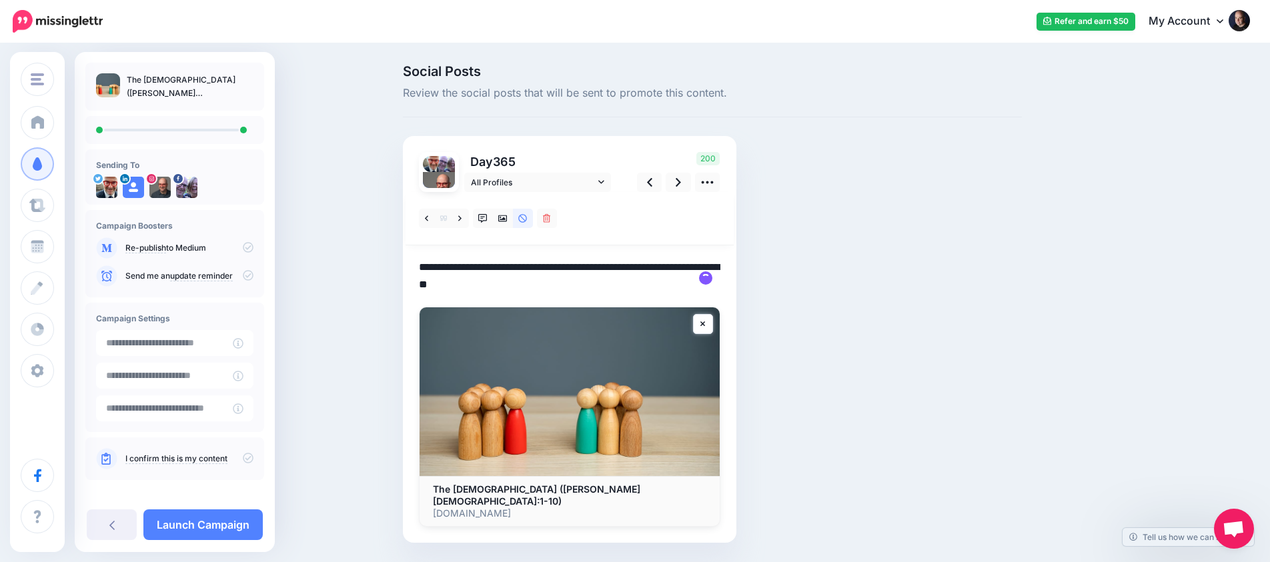
type textarea "**********"
drag, startPoint x: 895, startPoint y: 208, endPoint x: 904, endPoint y: 205, distance: 9.7
click at [895, 209] on div "Social Posts Review the social posts that will be sent to promote this content.…" at bounding box center [712, 324] width 639 height 518
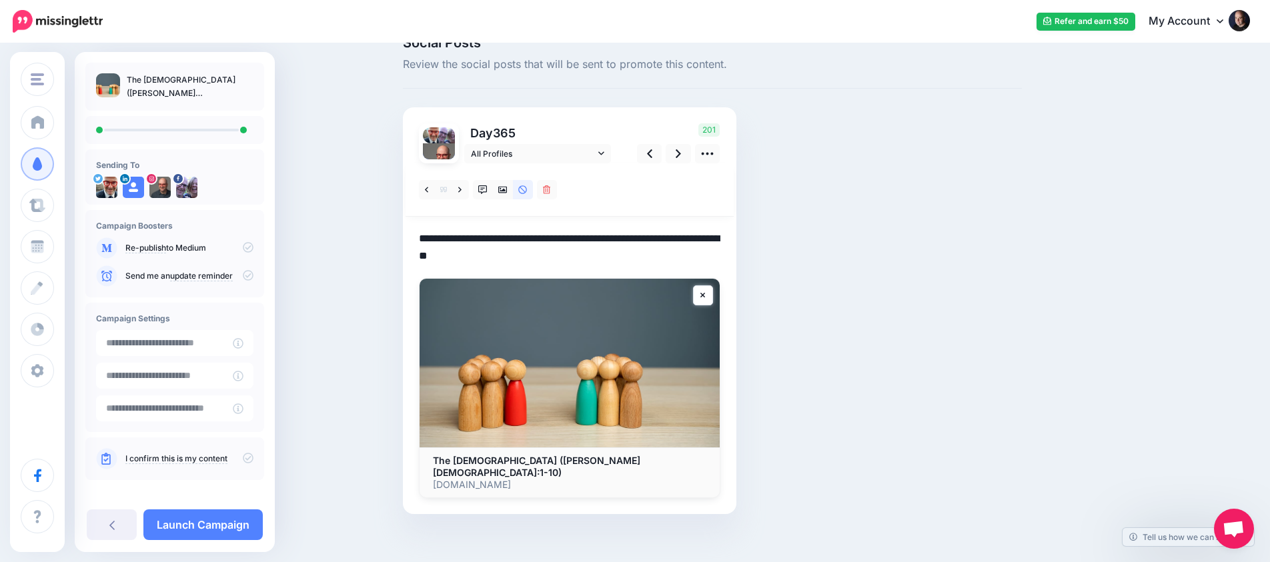
scroll to position [28, 0]
click at [243, 458] on icon at bounding box center [248, 458] width 11 height 11
click at [235, 525] on link "Launch Campaign" at bounding box center [202, 525] width 119 height 31
